Goal: Information Seeking & Learning: Learn about a topic

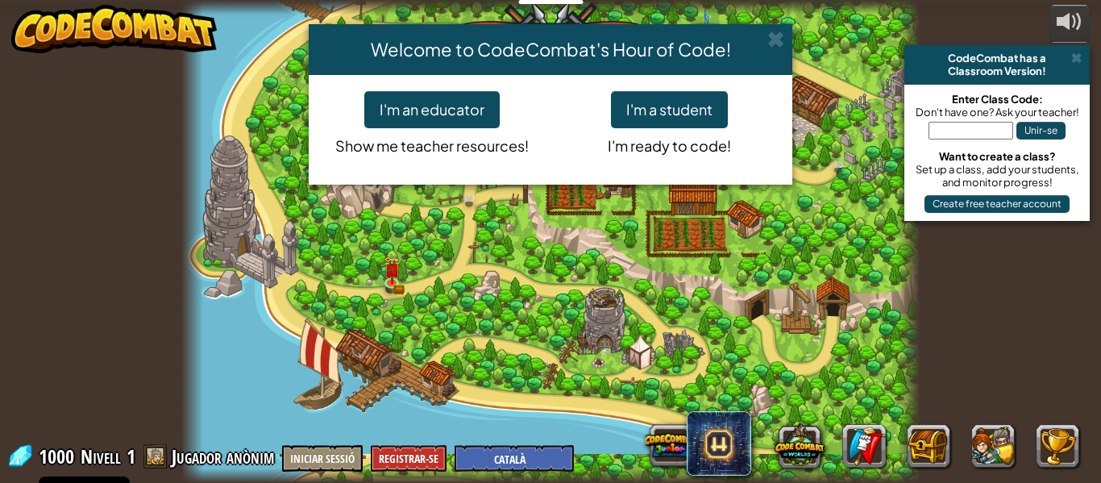
select select "ca"
click at [388, 285] on div "Welcome to CodeCombat's Hour of Code! I'm an educator Show me teacher resources…" at bounding box center [550, 241] width 1101 height 483
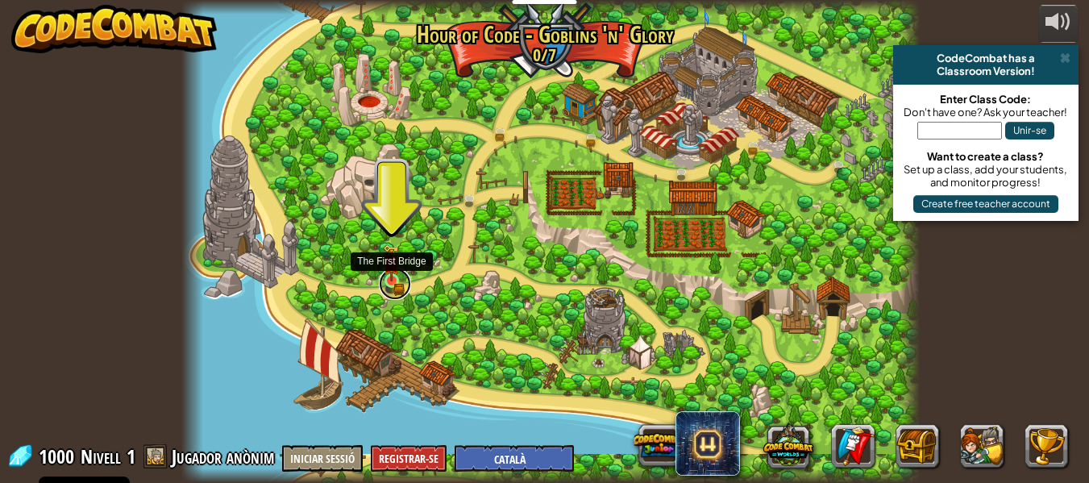
click at [397, 285] on link at bounding box center [395, 284] width 32 height 32
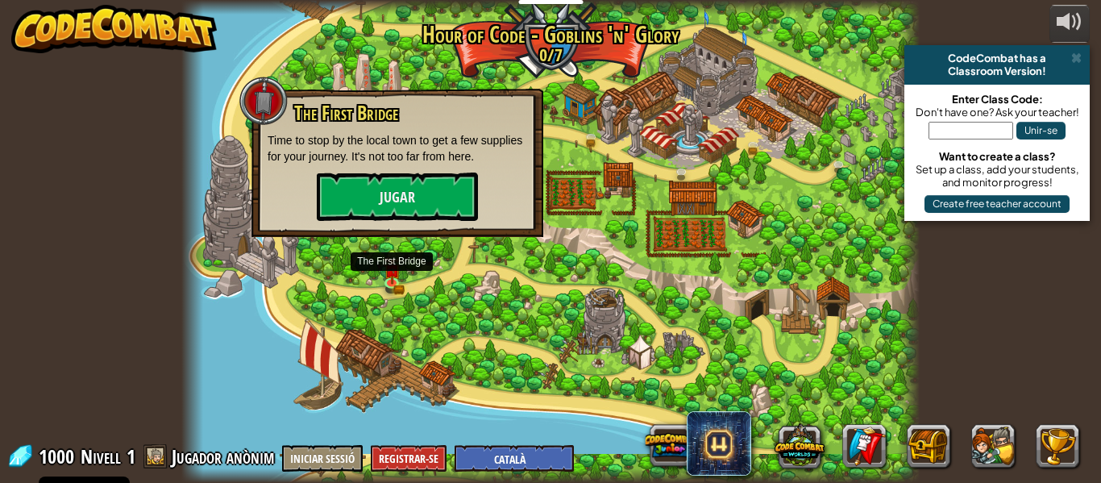
click at [398, 160] on p "Time to stop by the local town to get a few supplies for your journey. It's not…" at bounding box center [398, 148] width 260 height 32
click at [403, 189] on button "Jugar" at bounding box center [397, 196] width 161 height 48
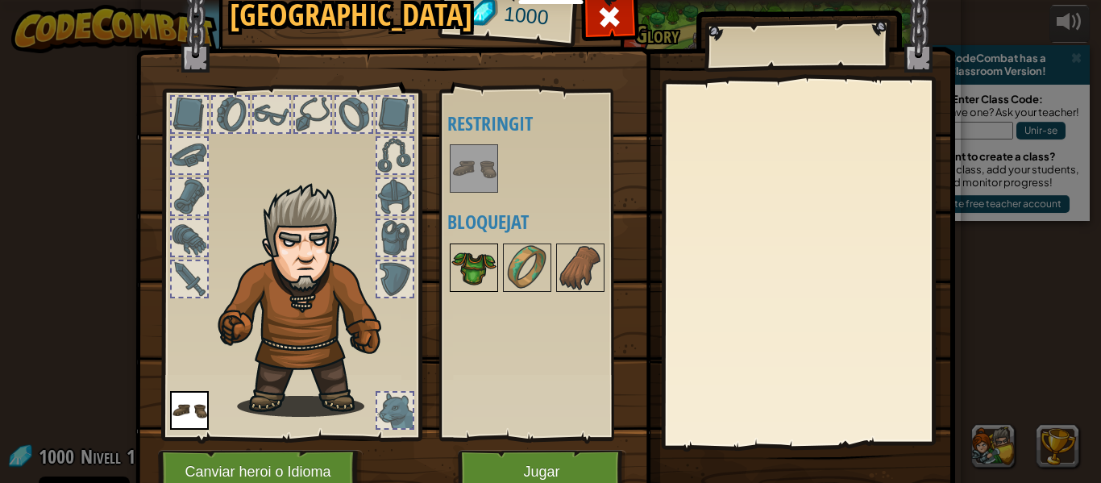
click at [476, 275] on img at bounding box center [473, 267] width 45 height 45
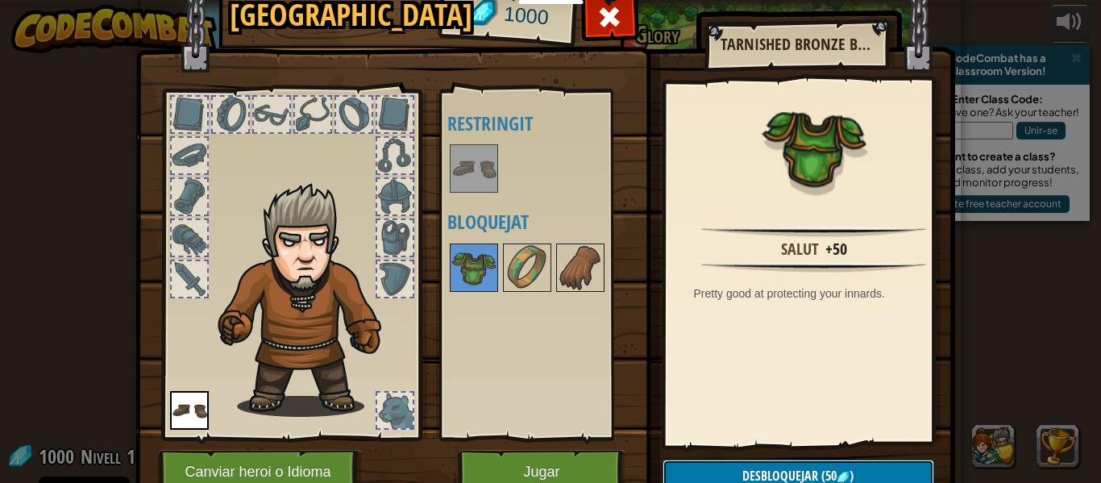
click at [795, 471] on span "Desbloquejar" at bounding box center [780, 476] width 76 height 18
click at [470, 272] on img at bounding box center [473, 267] width 45 height 45
drag, startPoint x: 470, startPoint y: 272, endPoint x: 505, endPoint y: 208, distance: 73.6
click at [505, 208] on div "(doble-clic per equipar) Restringit Bloquejat" at bounding box center [548, 265] width 202 height 336
click at [702, 467] on button "Desbloquejar (50 )" at bounding box center [799, 475] width 272 height 33
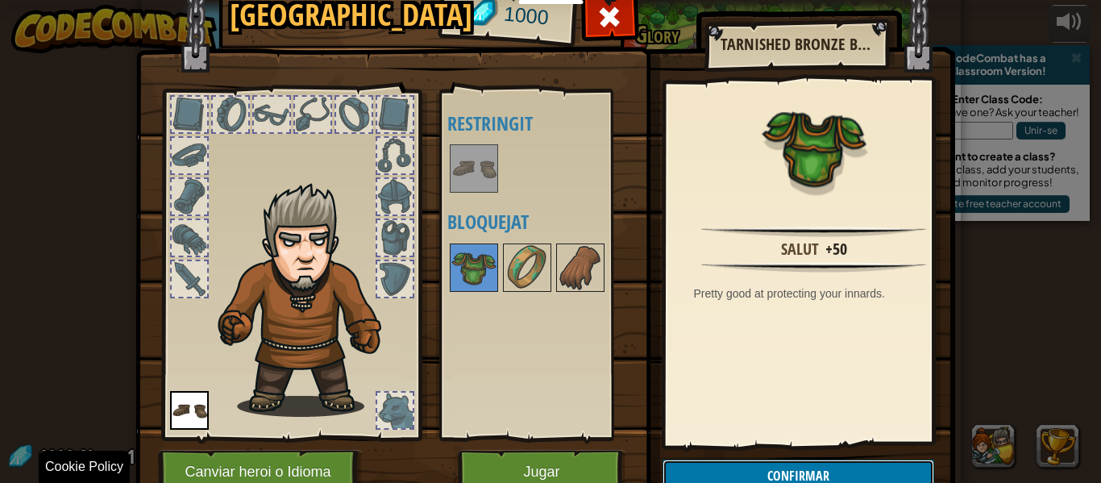
scroll to position [73, 0]
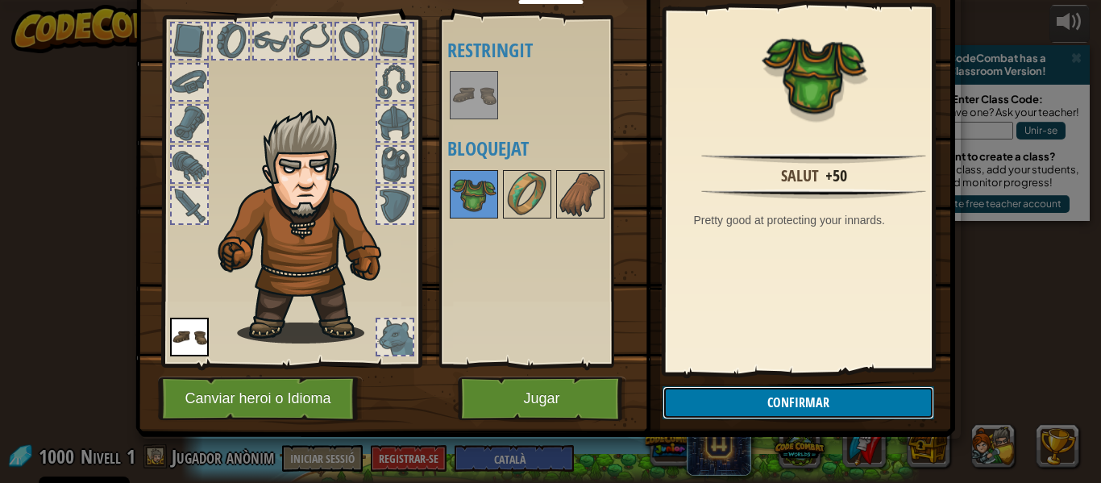
click at [781, 405] on button "Confirmar" at bounding box center [799, 402] width 272 height 33
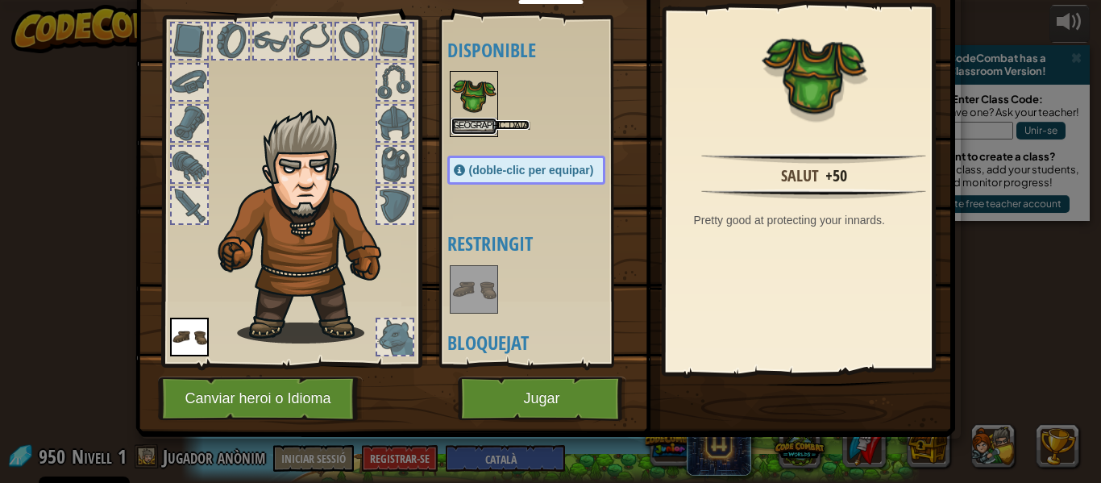
click at [477, 127] on button "[GEOGRAPHIC_DATA]" at bounding box center [473, 126] width 45 height 17
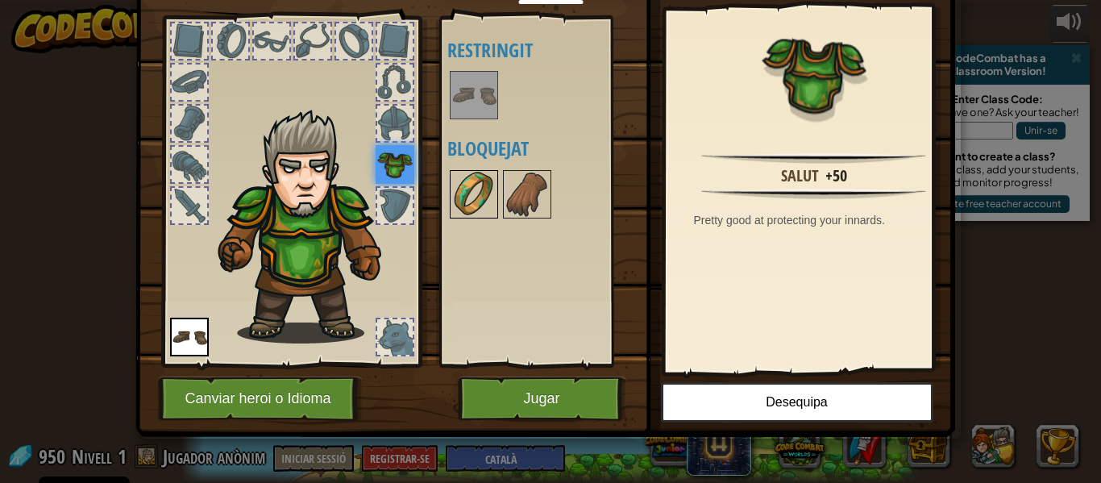
click at [468, 182] on img at bounding box center [473, 194] width 45 height 45
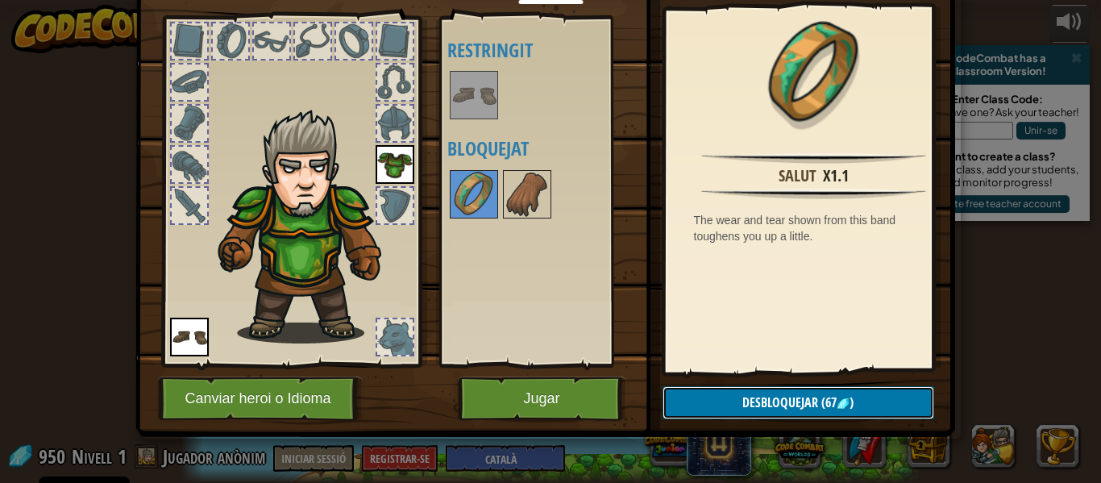
click at [792, 406] on span "Desbloquejar" at bounding box center [780, 402] width 76 height 18
click at [809, 407] on button "Confirmar" at bounding box center [799, 402] width 272 height 33
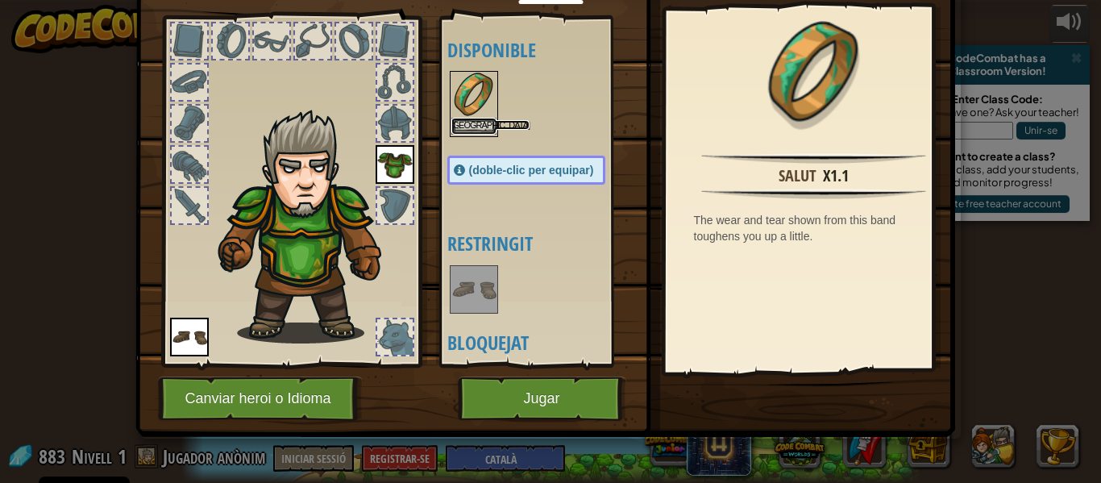
click at [474, 126] on button "[GEOGRAPHIC_DATA]" at bounding box center [473, 126] width 45 height 17
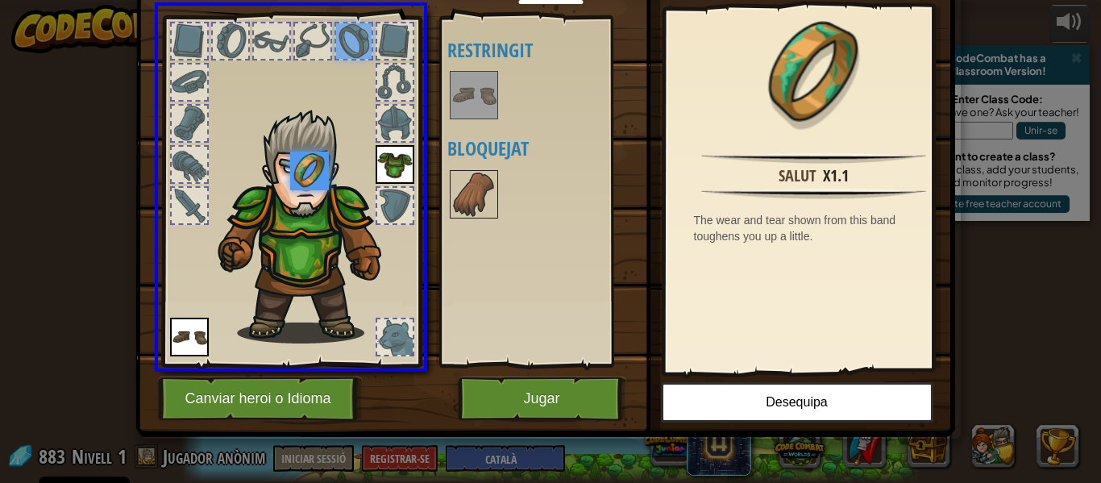
drag, startPoint x: 351, startPoint y: 35, endPoint x: 307, endPoint y: 180, distance: 151.5
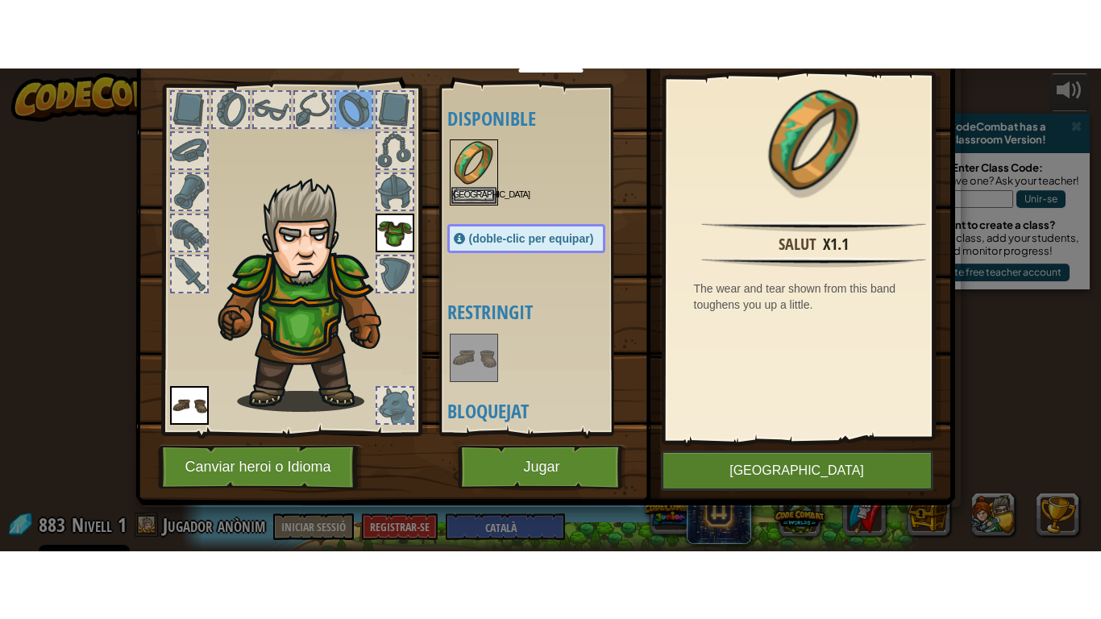
scroll to position [55, 0]
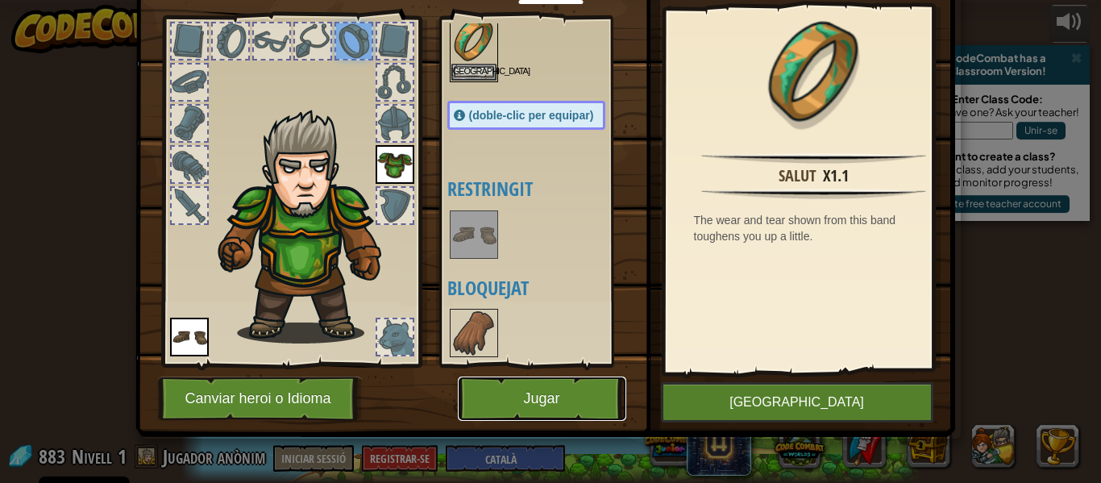
click at [542, 400] on button "Jugar" at bounding box center [542, 398] width 168 height 44
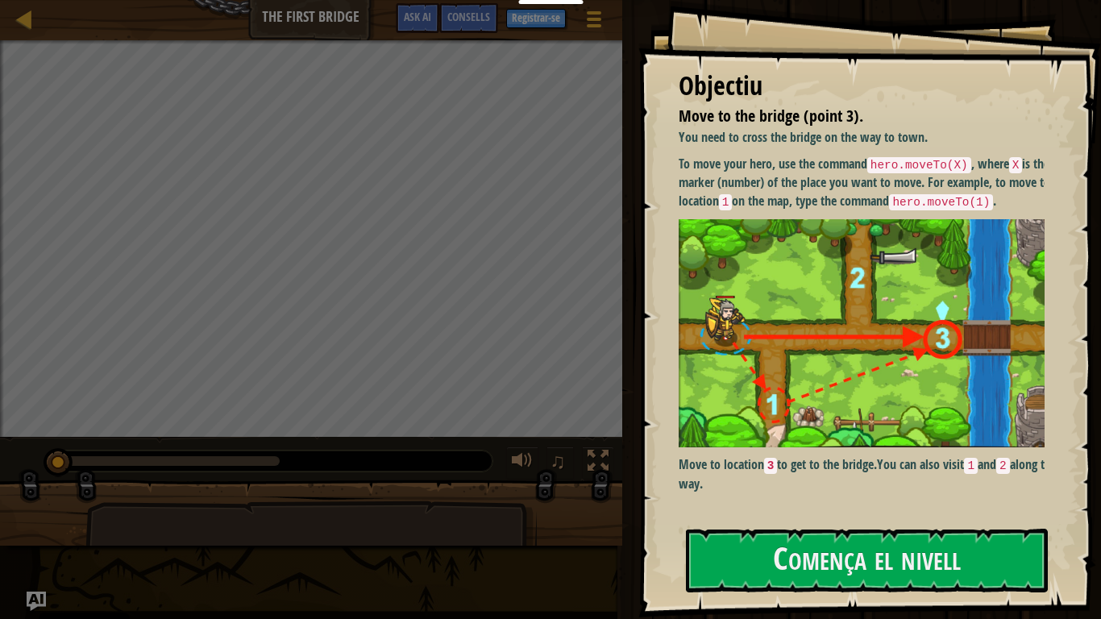
click at [840, 386] on img at bounding box center [868, 333] width 378 height 229
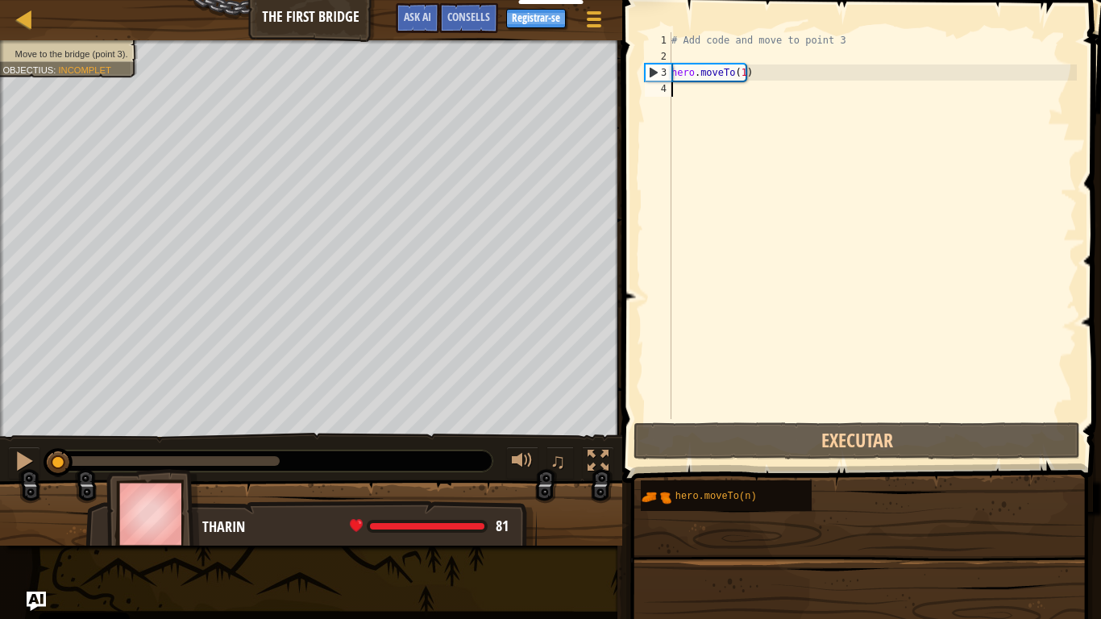
drag, startPoint x: 800, startPoint y: 552, endPoint x: 753, endPoint y: 565, distance: 48.5
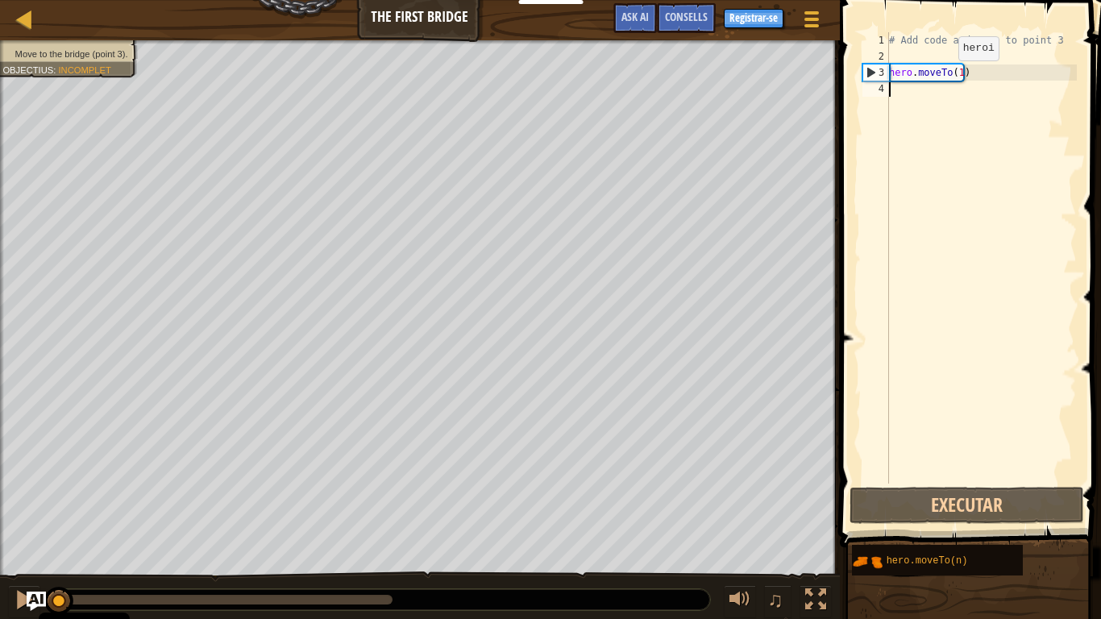
click at [945, 75] on div "# Add code and move to point 3 hero . moveTo ( 1 )" at bounding box center [981, 274] width 191 height 484
click at [978, 77] on div "# Add code and move to point 3 hero . moveTo ( 1 )" at bounding box center [981, 274] width 191 height 484
drag, startPoint x: 955, startPoint y: 79, endPoint x: 862, endPoint y: 87, distance: 93.8
click at [862, 87] on div "hero.moveTo(1) 1 2 3 4 # Add code and move to point 3 hero . moveTo ( 1 ) ההההה…" at bounding box center [968, 257] width 218 height 451
type textarea "hero.moveTo(1)"
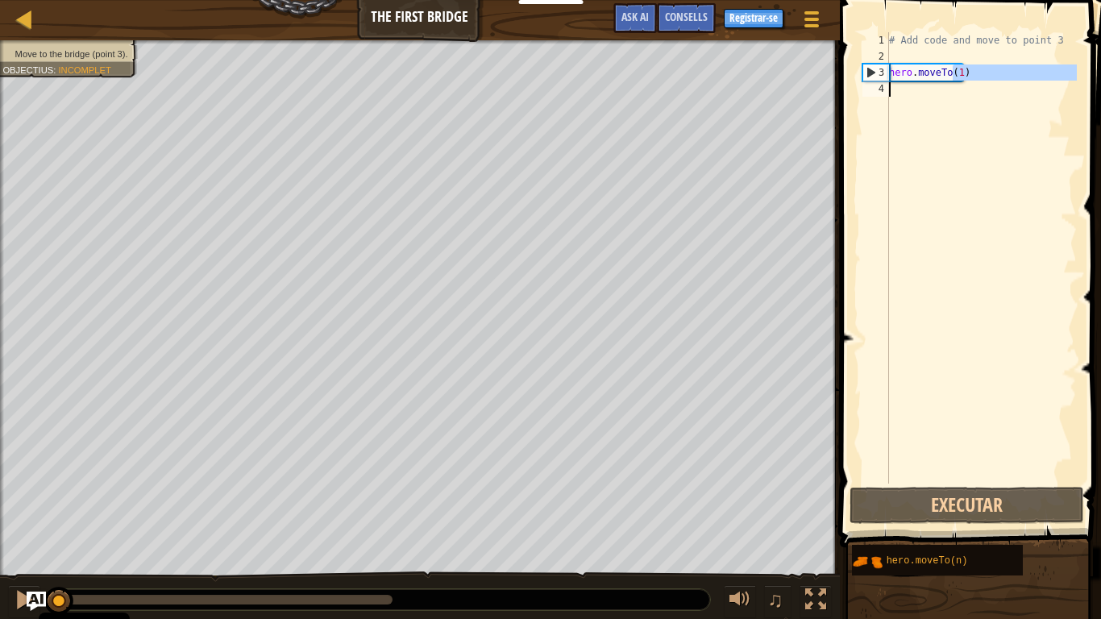
click at [999, 251] on div "# Add code and move to point 3 hero . moveTo ( 1 )" at bounding box center [981, 257] width 191 height 451
